Goal: Task Accomplishment & Management: Manage account settings

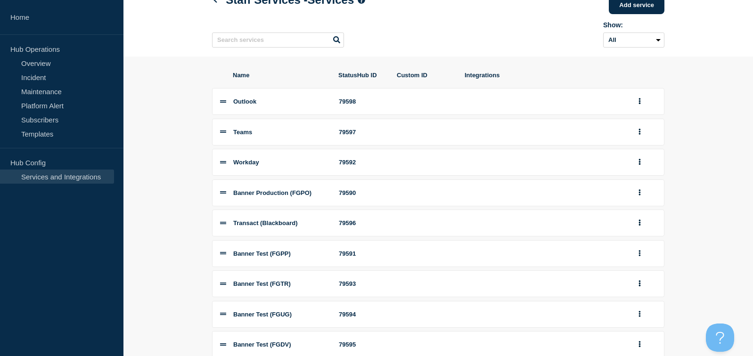
scroll to position [47, 0]
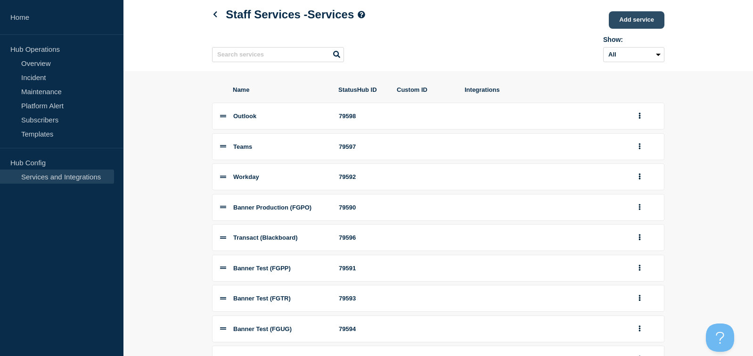
click at [631, 16] on link "Add service" at bounding box center [637, 19] width 56 height 17
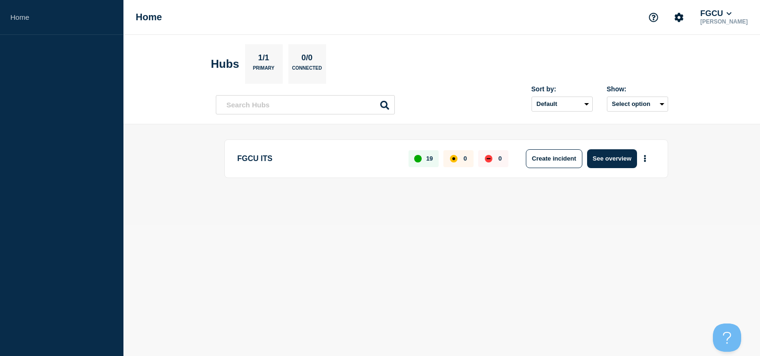
drag, startPoint x: 281, startPoint y: 160, endPoint x: 288, endPoint y: 160, distance: 7.1
click at [281, 160] on p "FGCU ITS" at bounding box center [318, 158] width 161 height 19
click at [622, 158] on button "See overview" at bounding box center [612, 158] width 50 height 19
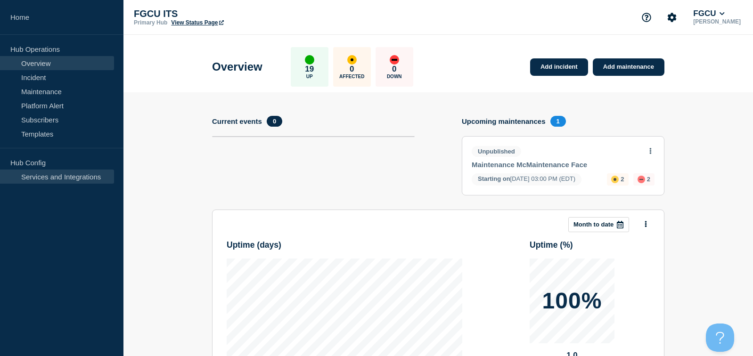
click at [74, 180] on link "Services and Integrations" at bounding box center [57, 177] width 114 height 14
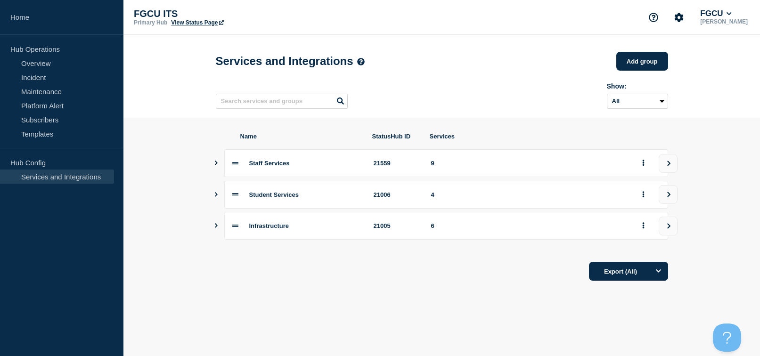
click at [236, 166] on icon at bounding box center [235, 163] width 6 height 6
click at [325, 166] on div "Staff Services" at bounding box center [305, 163] width 113 height 7
click at [213, 165] on icon "Show services" at bounding box center [216, 163] width 6 height 5
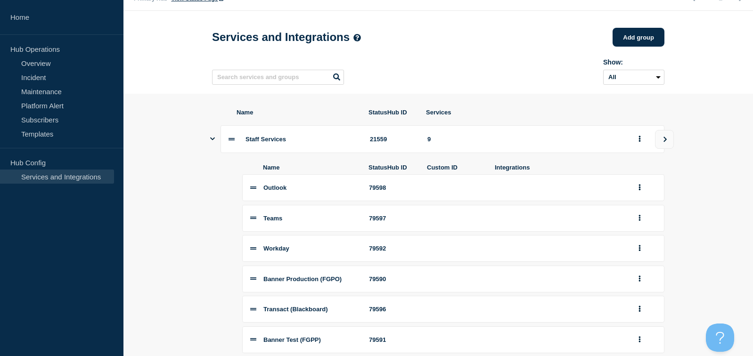
scroll to position [47, 0]
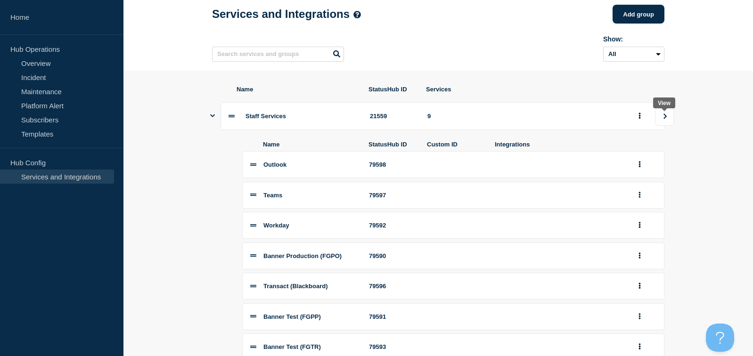
click at [665, 123] on button "view group" at bounding box center [664, 116] width 19 height 19
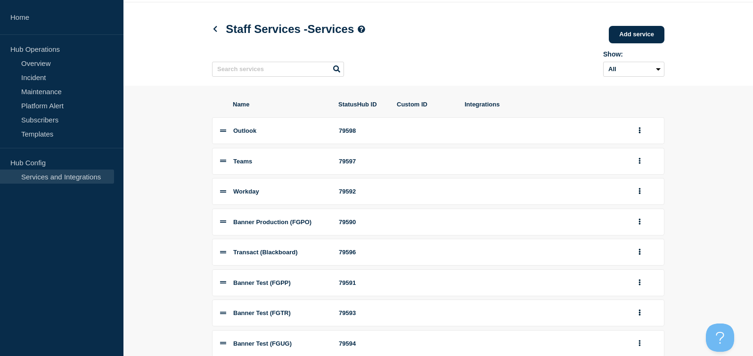
scroll to position [47, 0]
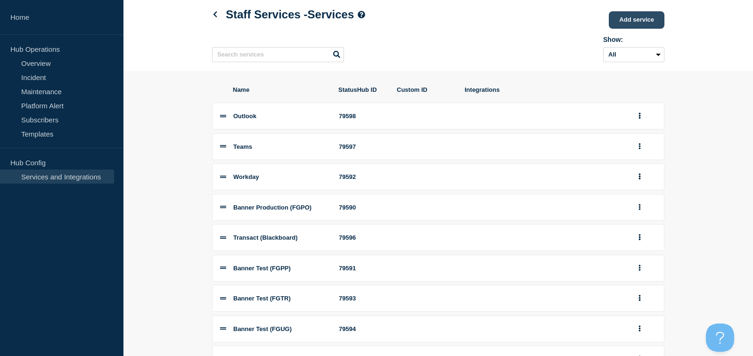
click at [643, 23] on link "Add service" at bounding box center [637, 19] width 56 height 17
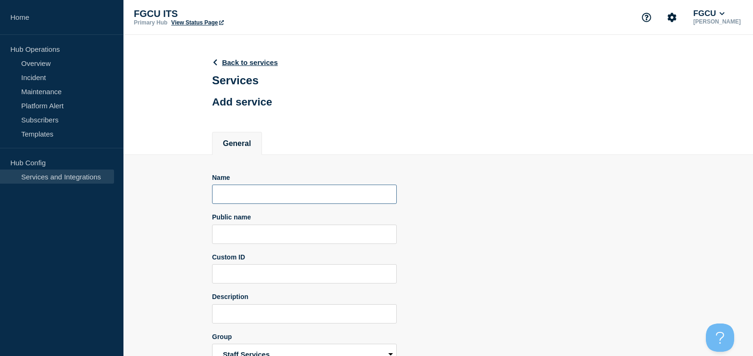
click at [293, 200] on input "Name" at bounding box center [304, 194] width 185 height 19
type input "ePrint"
drag, startPoint x: 461, startPoint y: 217, endPoint x: 297, endPoint y: 230, distance: 164.1
click at [460, 219] on div "Name ePrint Public name Custom ID Description Group Staff Services Student Serv…" at bounding box center [438, 286] width 452 height 225
click at [243, 235] on input "Public name" at bounding box center [304, 234] width 185 height 19
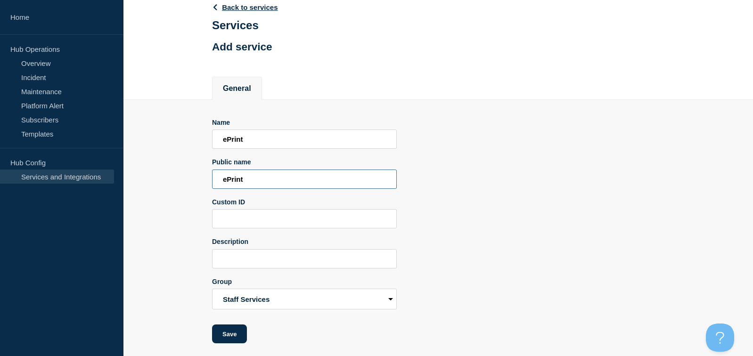
scroll to position [59, 0]
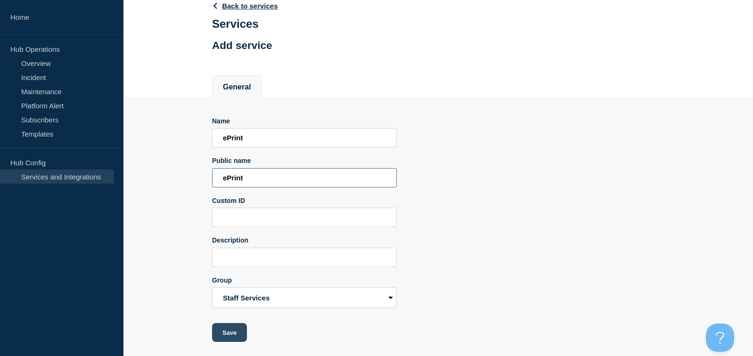
type input "ePrint"
click at [237, 329] on button "Save" at bounding box center [229, 332] width 35 height 19
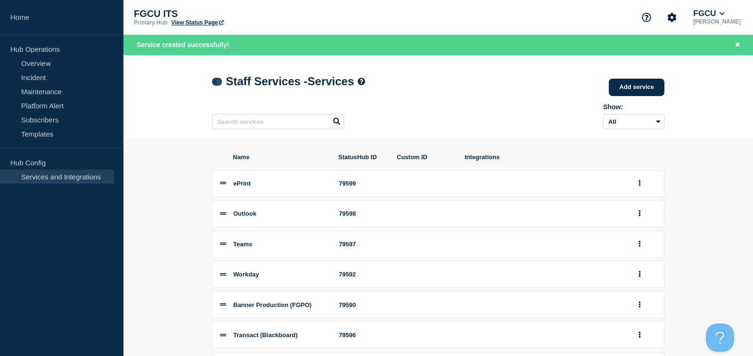
click at [215, 84] on icon at bounding box center [215, 82] width 4 height 6
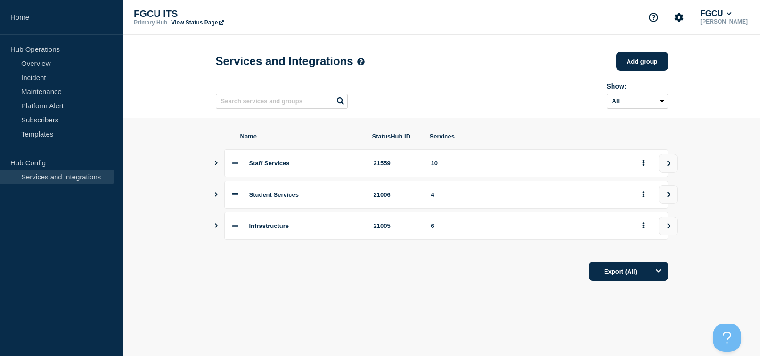
click at [216, 201] on button "Show services" at bounding box center [216, 195] width 5 height 28
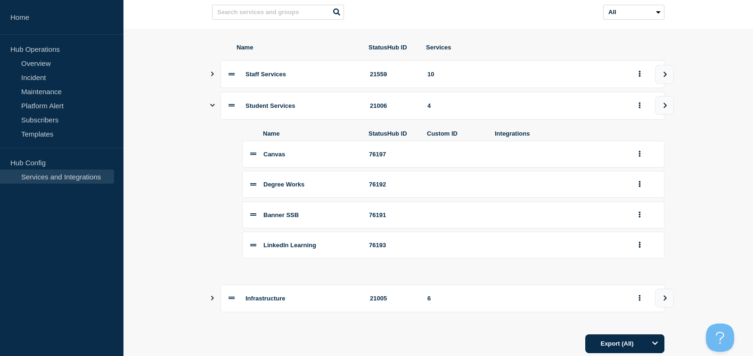
scroll to position [74, 0]
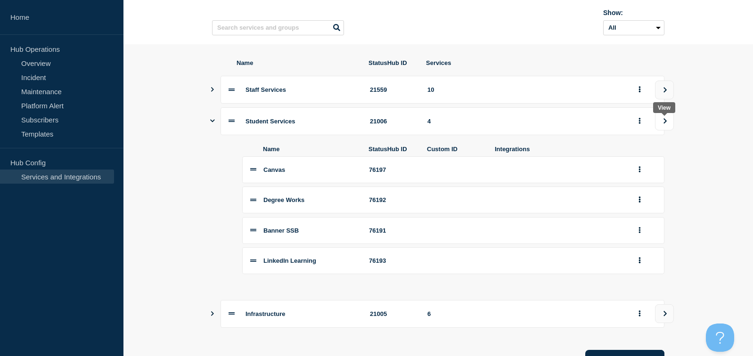
click at [664, 122] on icon "view group" at bounding box center [665, 121] width 6 height 6
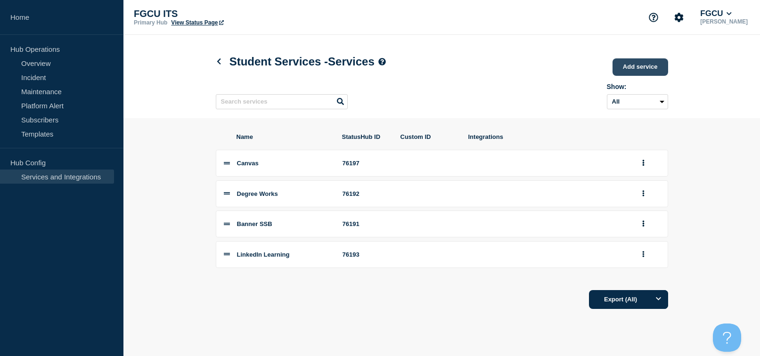
click at [639, 67] on link "Add service" at bounding box center [641, 66] width 56 height 17
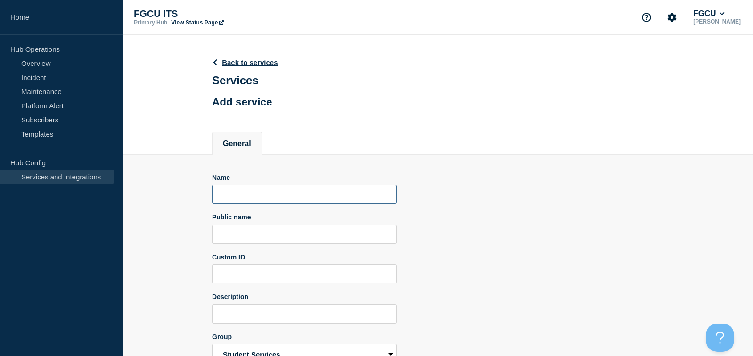
click at [258, 200] on input "Name" at bounding box center [304, 194] width 185 height 19
drag, startPoint x: 282, startPoint y: 197, endPoint x: 186, endPoint y: 187, distance: 96.7
click at [186, 187] on section "Name Pharos Printing Public name Custom ID Description Group Staff Services Stu…" at bounding box center [438, 277] width 630 height 244
type input "Pharos Printing"
click at [377, 233] on input "Public name" at bounding box center [304, 234] width 185 height 19
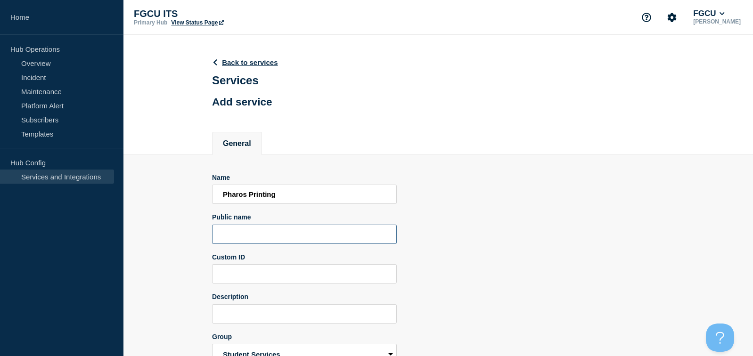
paste input "Pharos Printing"
type input "Pharos Printing"
click at [469, 236] on div "Name Pharos Printing Public name Pharos Printing Custom ID Description Group St…" at bounding box center [438, 286] width 452 height 225
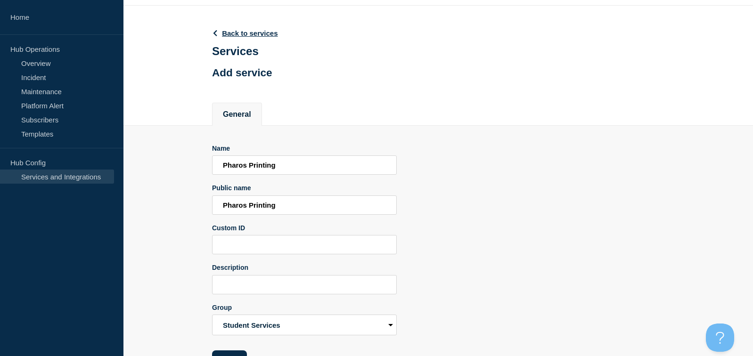
scroll to position [59, 0]
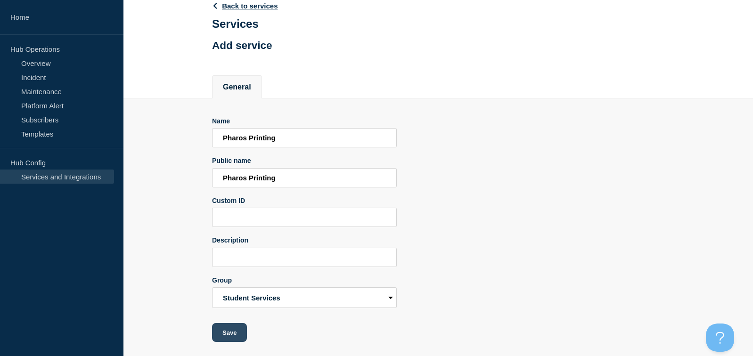
click at [228, 332] on button "Save" at bounding box center [229, 332] width 35 height 19
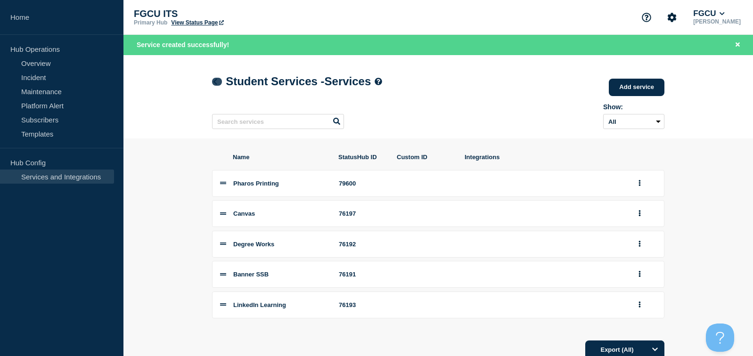
click at [217, 82] on icon at bounding box center [215, 82] width 7 height 6
